Goal: Transaction & Acquisition: Purchase product/service

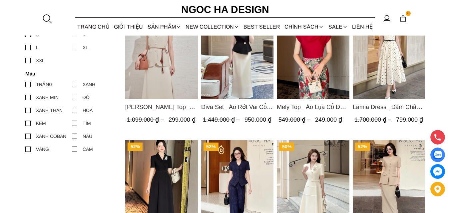
scroll to position [245, 0]
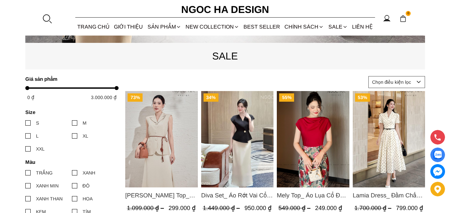
click at [319, 128] on img "Product image - Mely Top_ Áo Lụa Cổ Đổ Rớt Vai A003" at bounding box center [313, 139] width 73 height 97
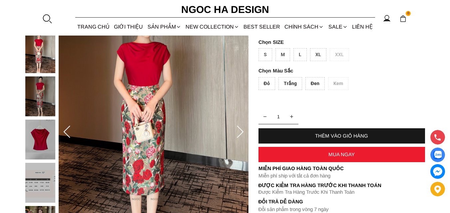
scroll to position [100, 0]
